Goal: Information Seeking & Learning: Learn about a topic

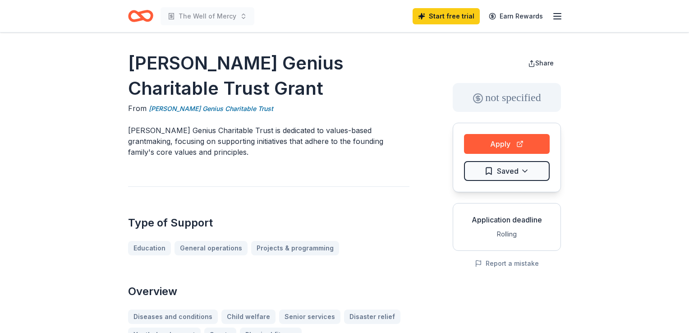
click at [514, 167] on html "The Well of Mercy Start free trial Earn Rewards Elizabeth Morse Genius Charitab…" at bounding box center [344, 166] width 689 height 333
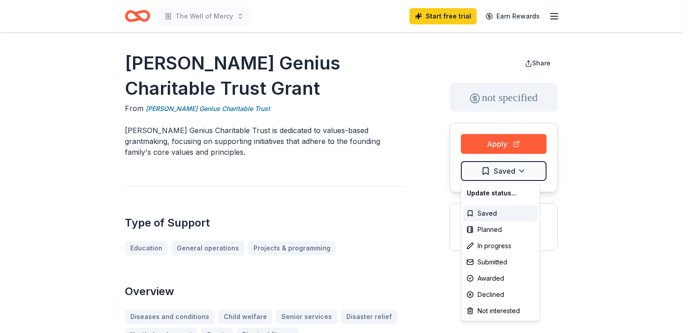
click at [514, 167] on html "The Well of Mercy Start free trial Earn Rewards Elizabeth Morse Genius Charitab…" at bounding box center [344, 166] width 689 height 333
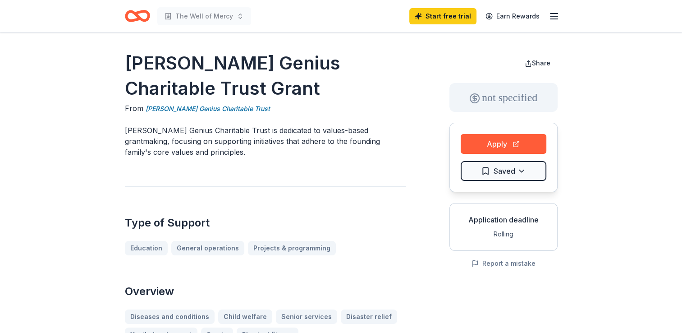
drag, startPoint x: 0, startPoint y: 0, endPoint x: 544, endPoint y: 206, distance: 581.8
click at [544, 206] on div "Application deadline Rolling" at bounding box center [503, 227] width 108 height 48
click at [222, 246] on link "General operations" at bounding box center [207, 248] width 73 height 14
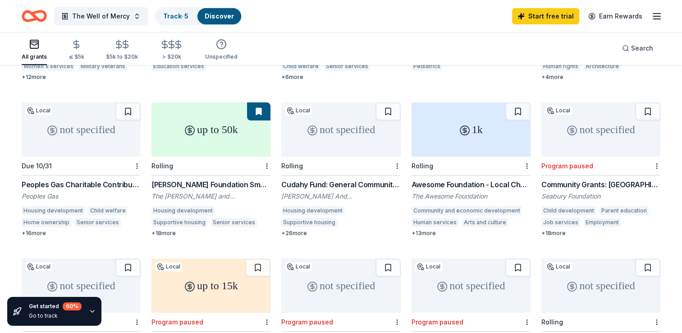
scroll to position [216, 0]
